Goal: Information Seeking & Learning: Learn about a topic

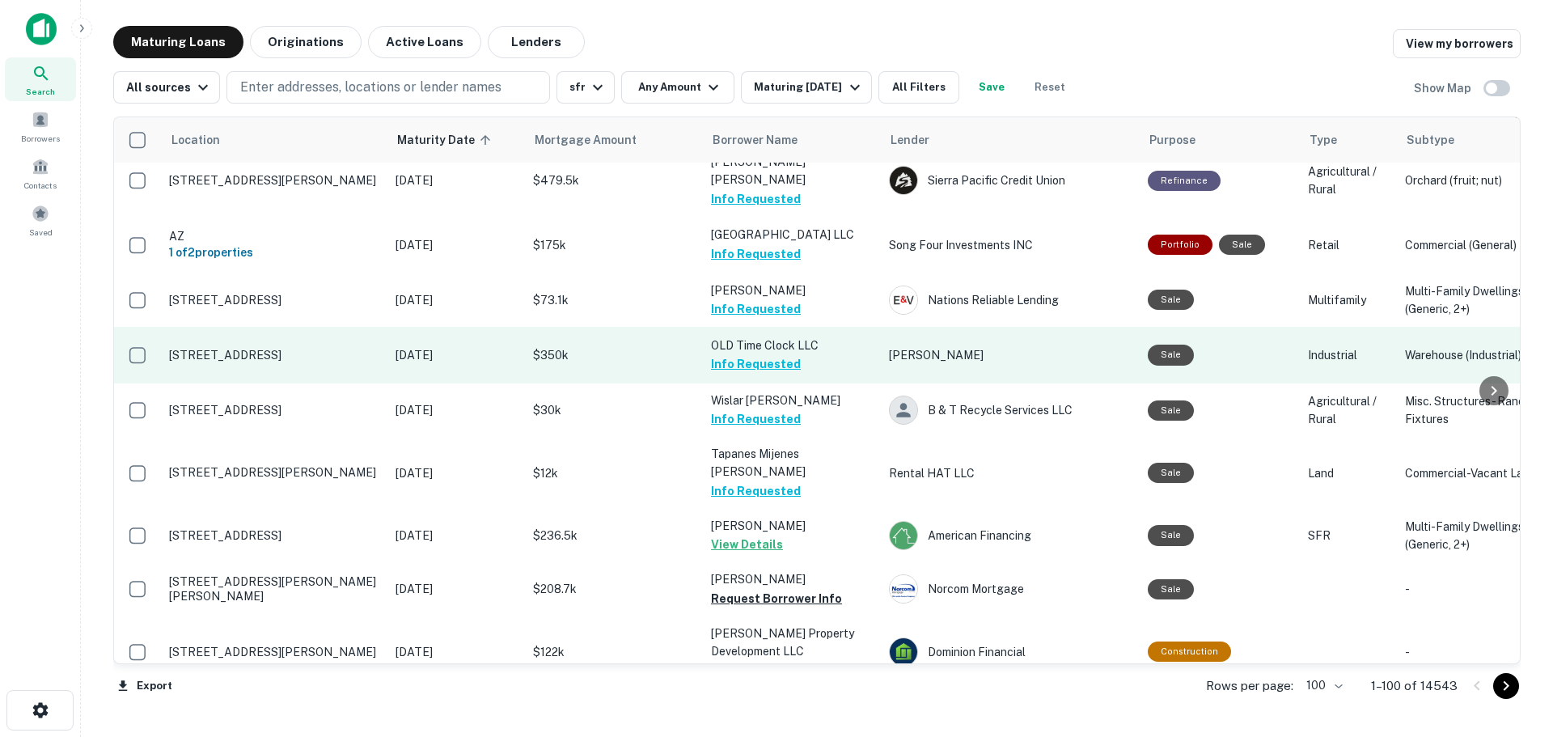
scroll to position [2508, 0]
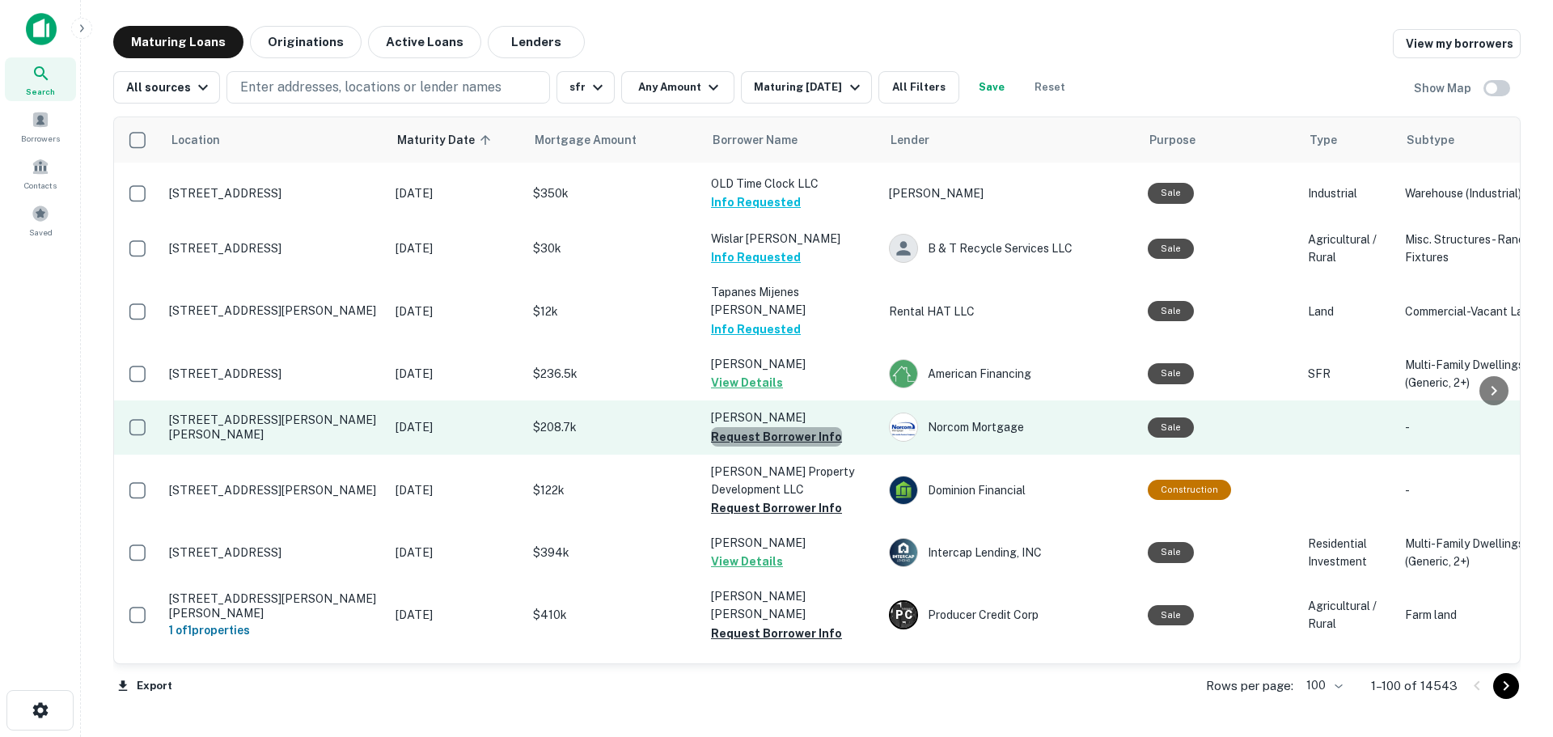
click at [822, 427] on button "Request Borrower Info" at bounding box center [776, 436] width 131 height 19
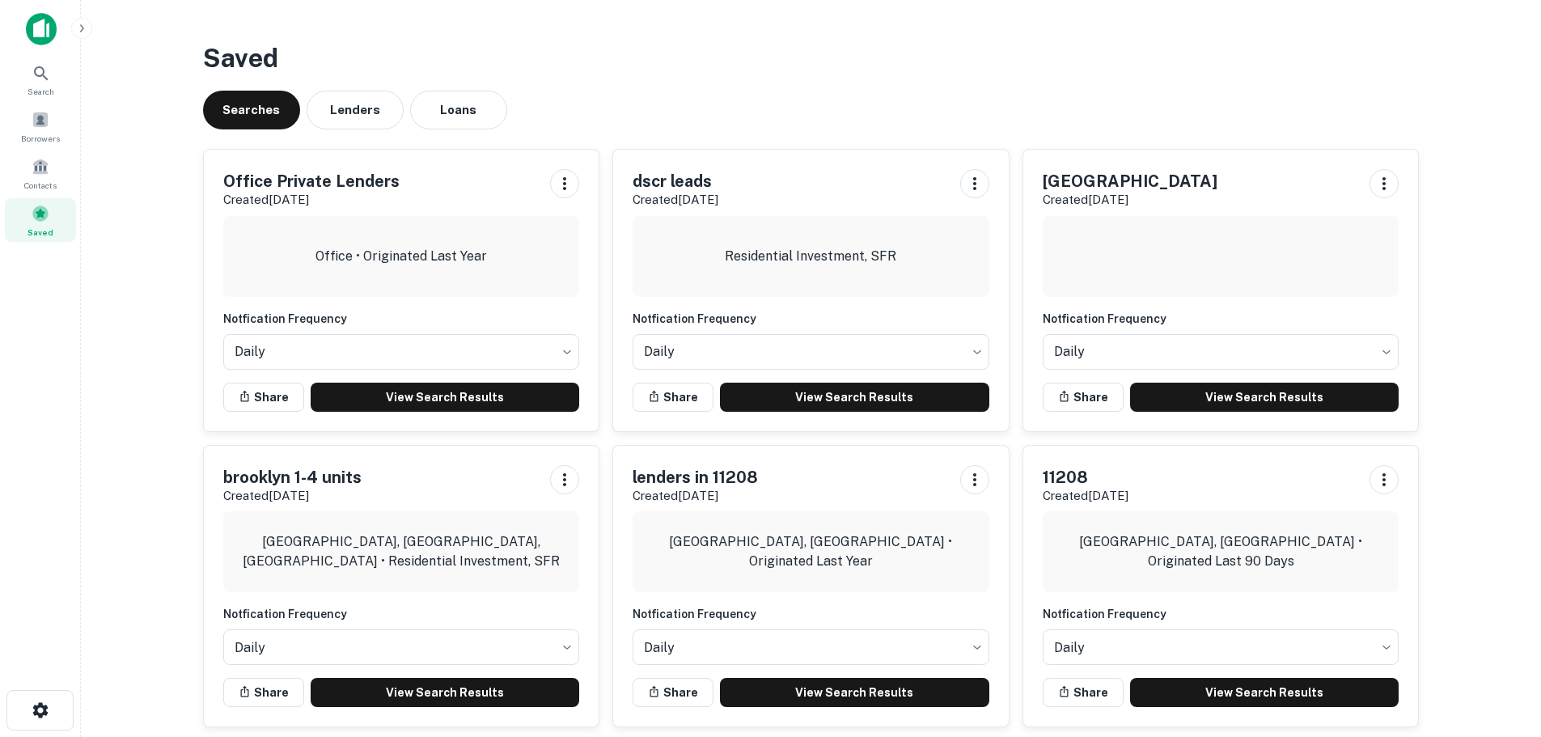
click at [41, 28] on img at bounding box center [41, 29] width 31 height 32
click at [44, 21] on img at bounding box center [41, 29] width 31 height 32
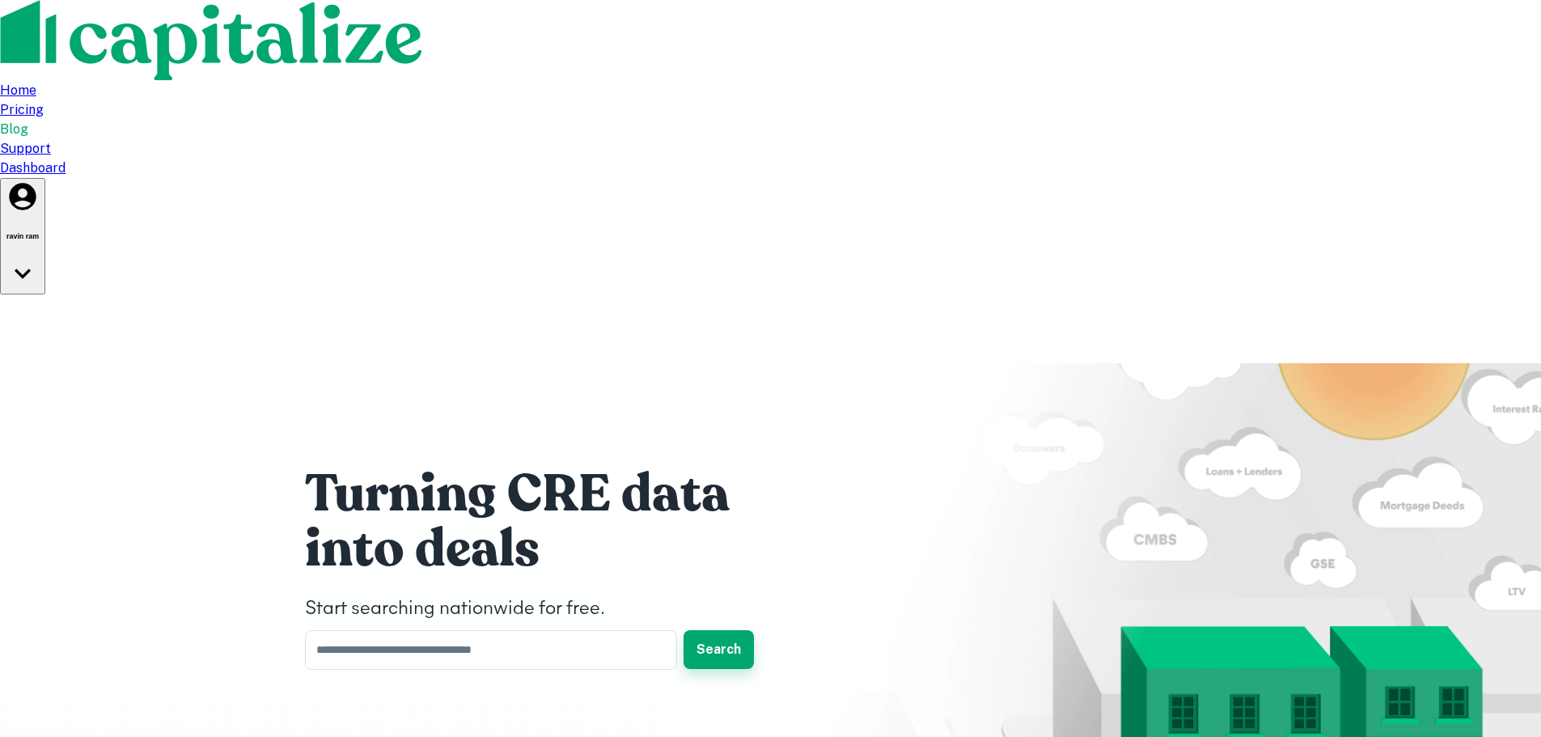
click at [726, 630] on button "Search" at bounding box center [719, 649] width 70 height 39
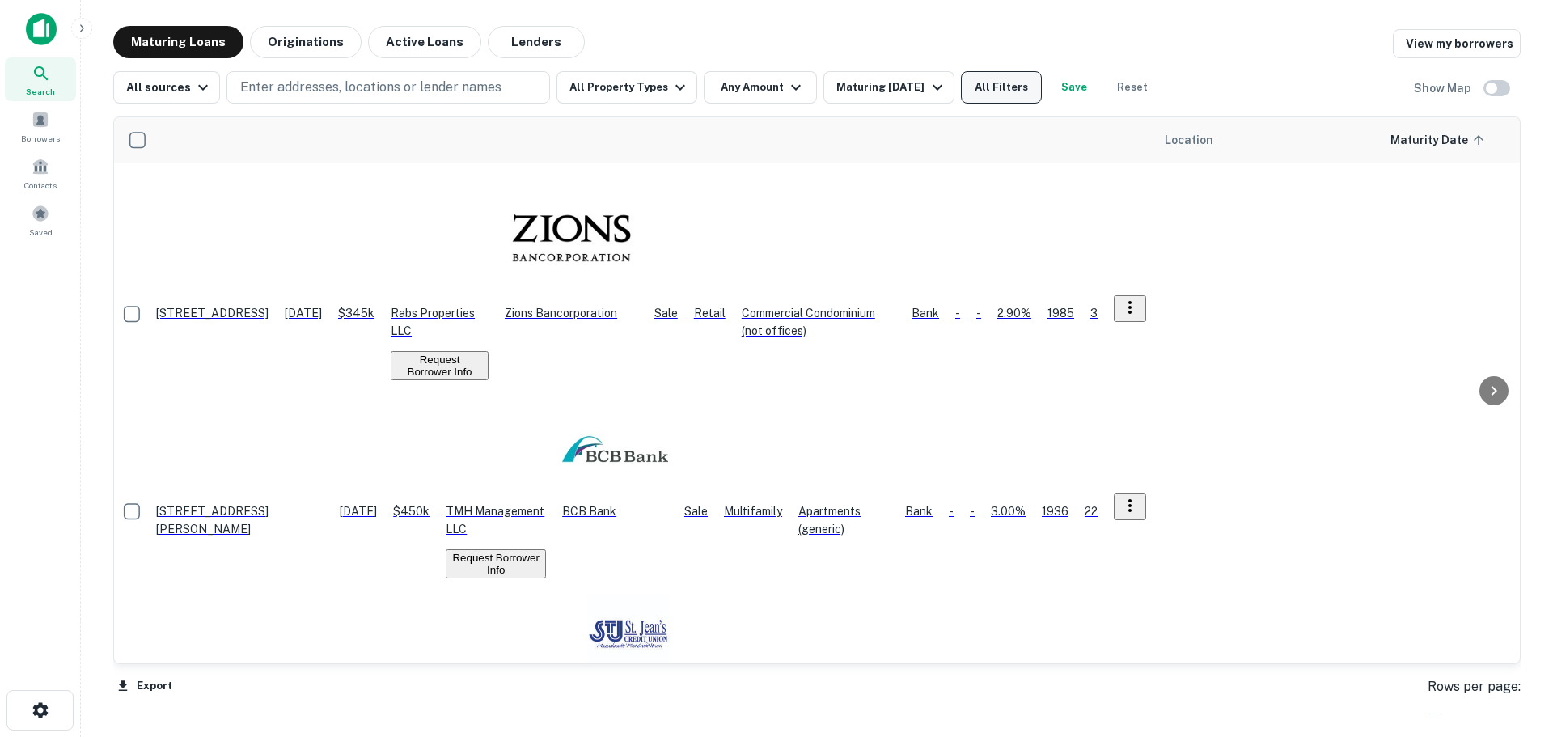
click at [1004, 78] on button "All Filters" at bounding box center [1001, 87] width 81 height 32
click at [868, 736] on div at bounding box center [776, 737] width 1553 height 0
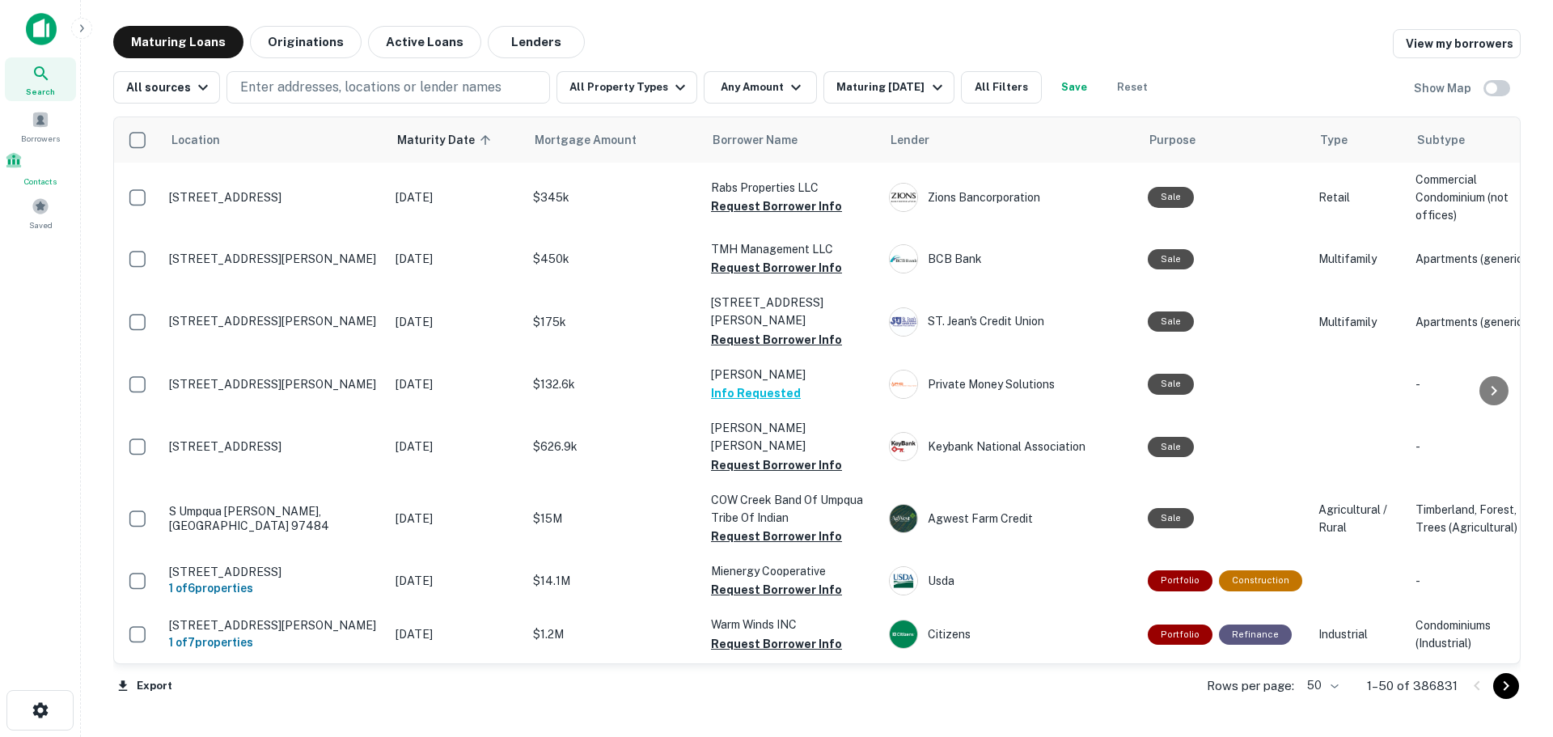
click at [23, 167] on span at bounding box center [14, 160] width 18 height 18
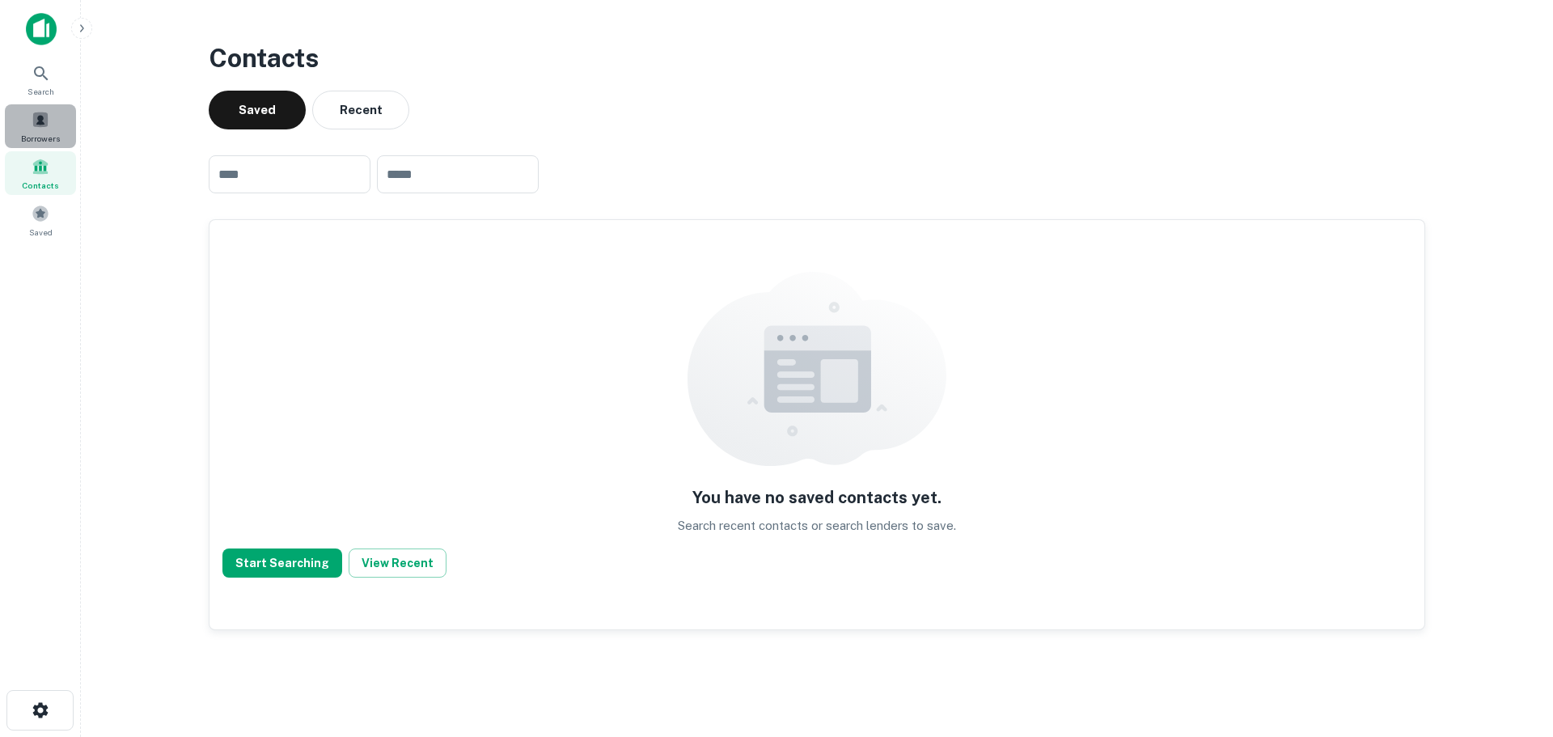
click at [35, 125] on span at bounding box center [41, 120] width 18 height 18
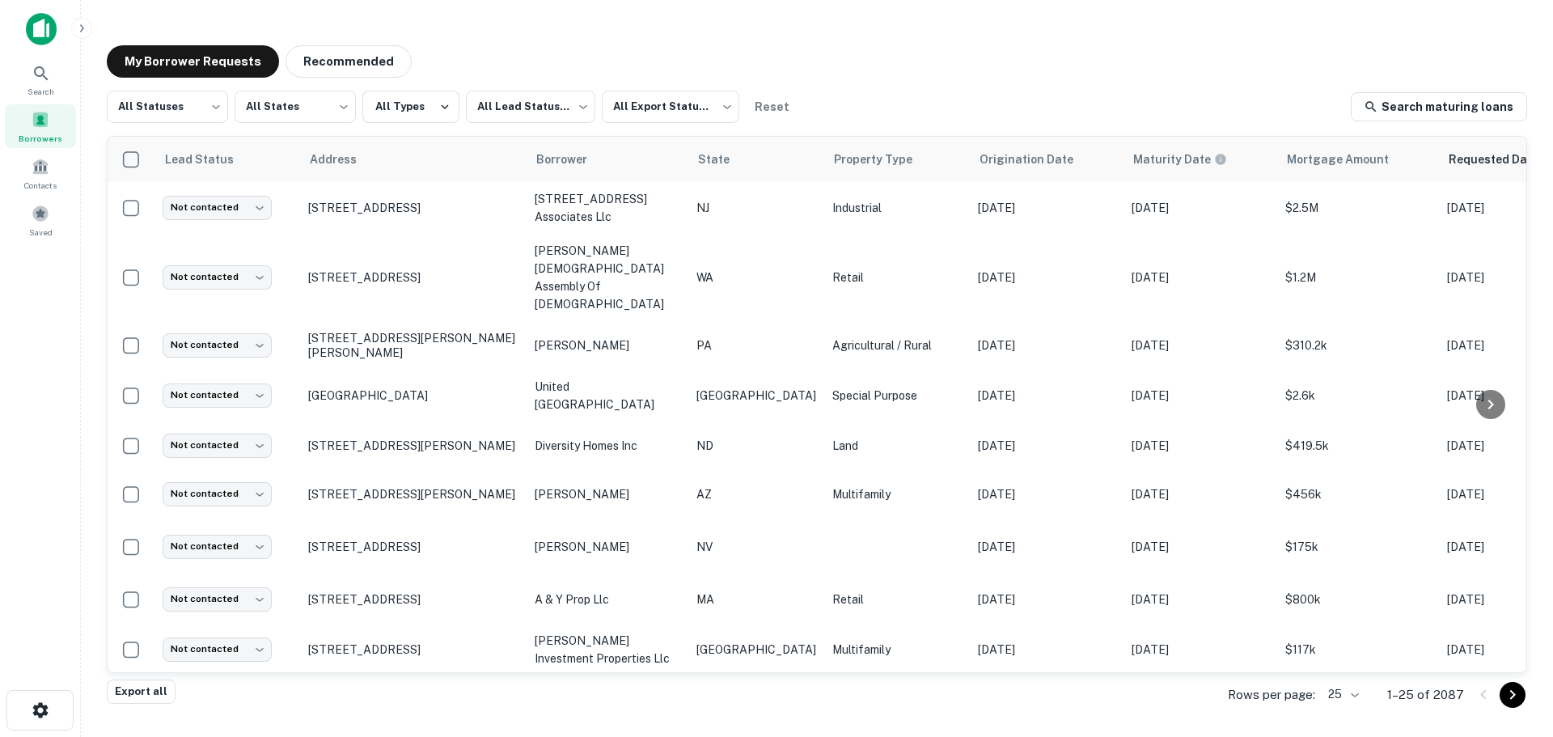
click at [1162, 17] on main "My Borrower Requests Recommended All Statuses *** ​ All States *** ​ All Types …" at bounding box center [817, 368] width 1472 height 737
